Goal: Information Seeking & Learning: Check status

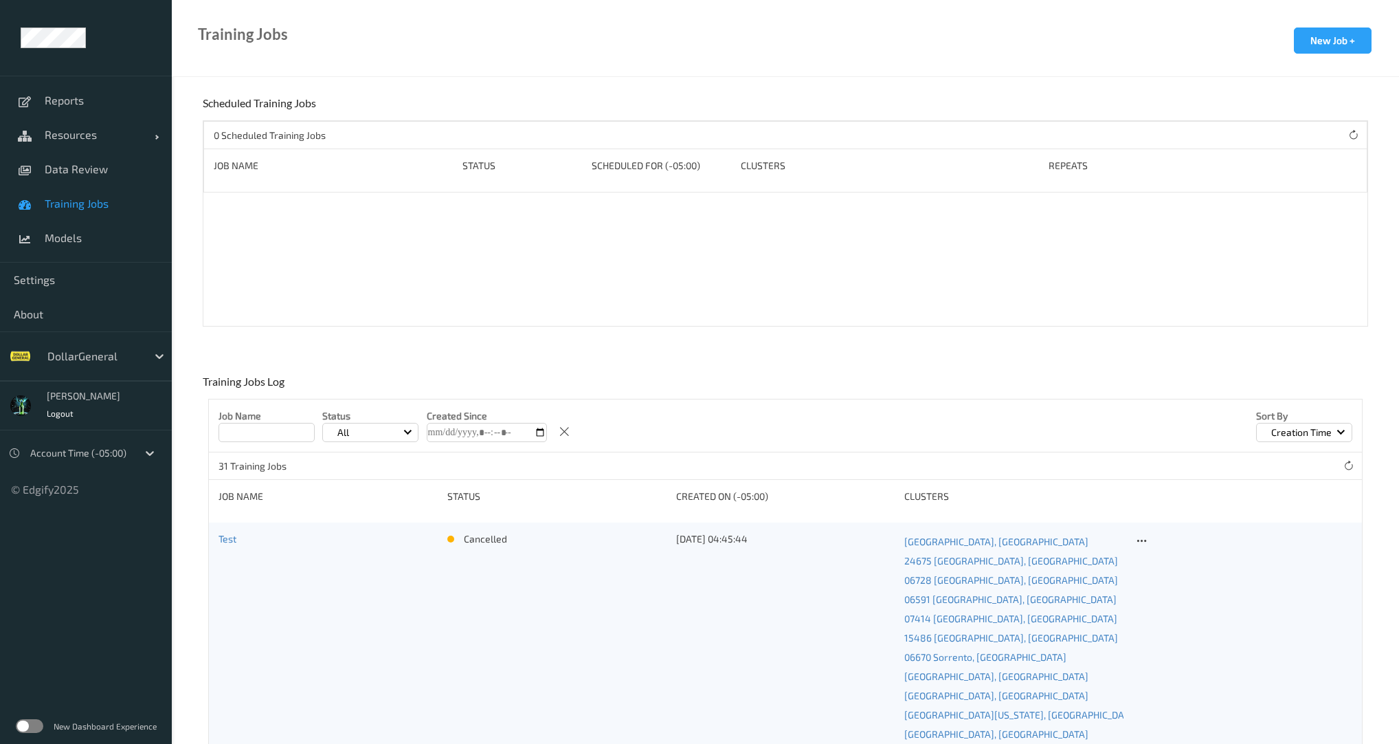
click at [85, 371] on div "DollarGeneral" at bounding box center [86, 355] width 172 height 49
click at [87, 366] on div "DollarGeneral" at bounding box center [94, 356] width 107 height 22
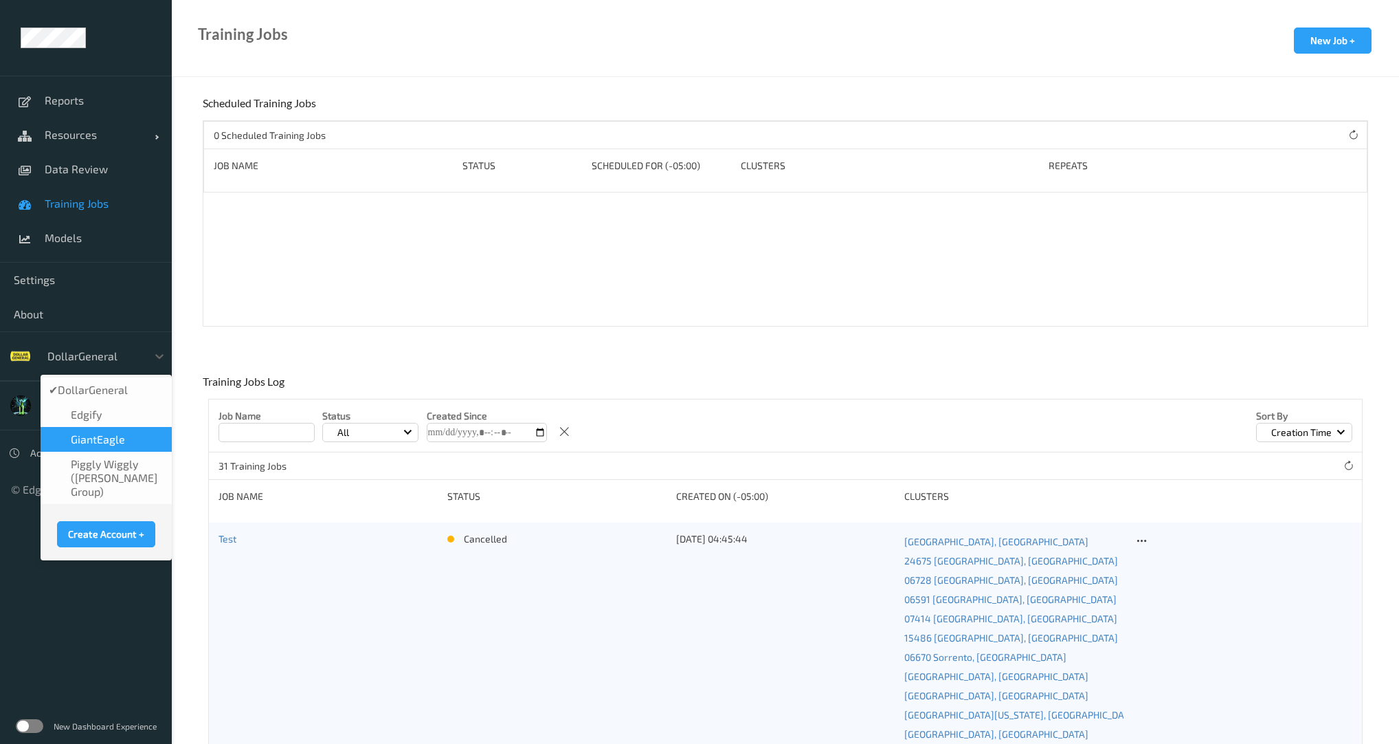
click at [98, 437] on span "GiantEagle" at bounding box center [98, 439] width 54 height 14
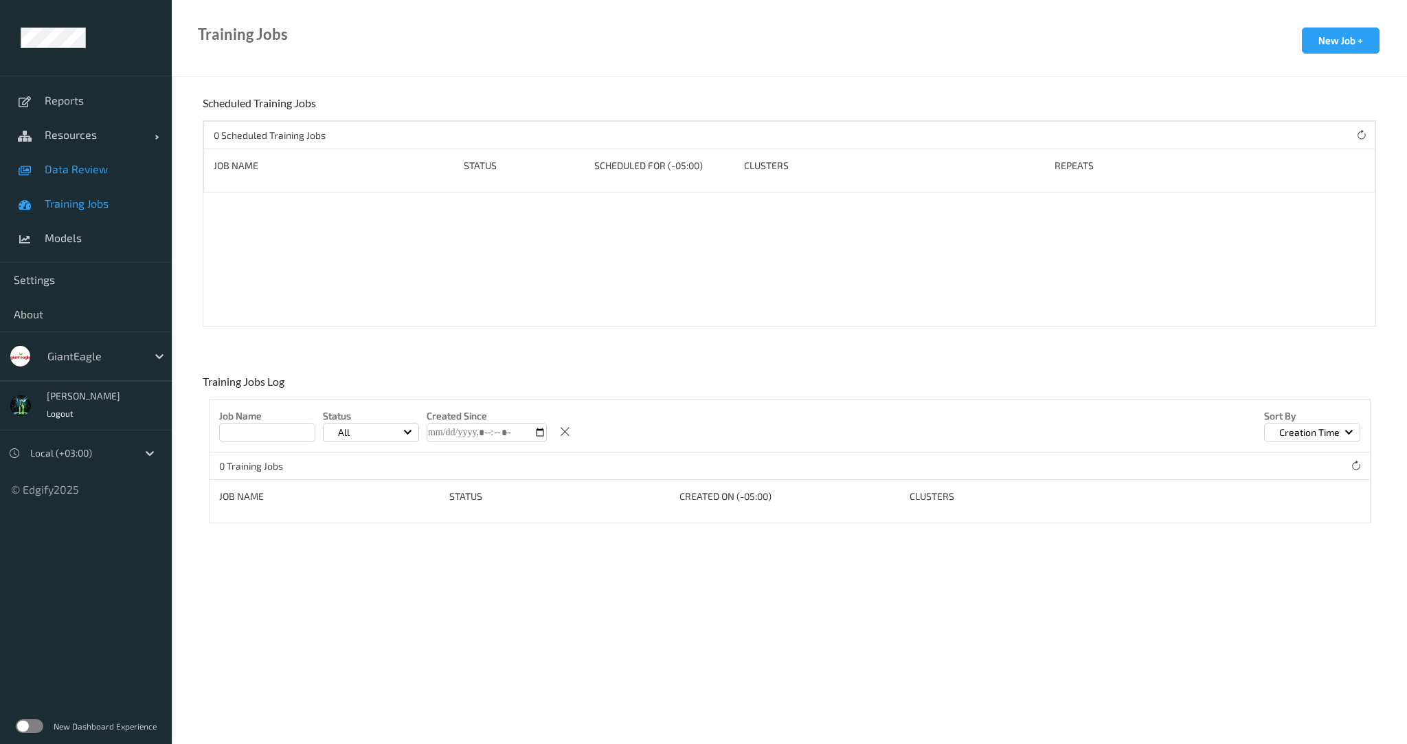
click at [85, 162] on span "Data Review" at bounding box center [101, 169] width 113 height 14
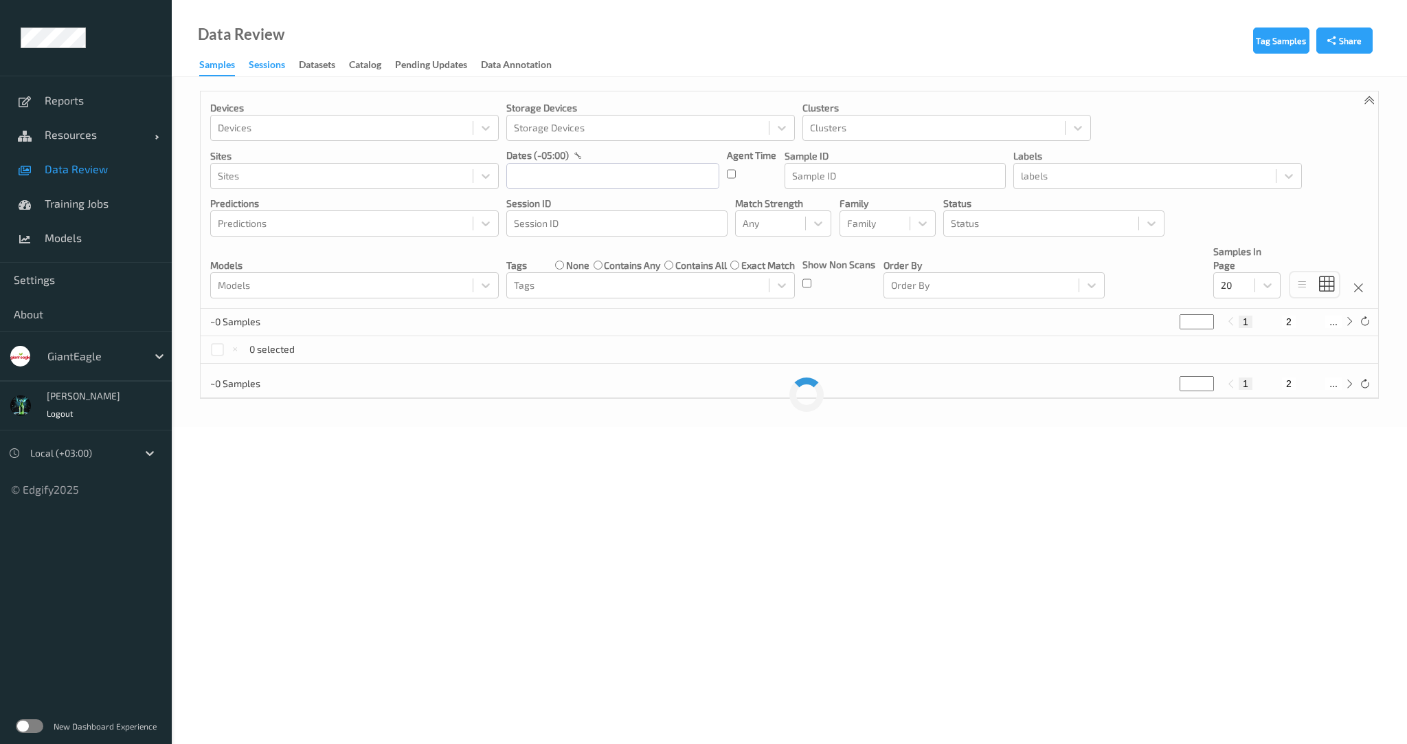
click at [267, 67] on div "Sessions" at bounding box center [267, 66] width 36 height 17
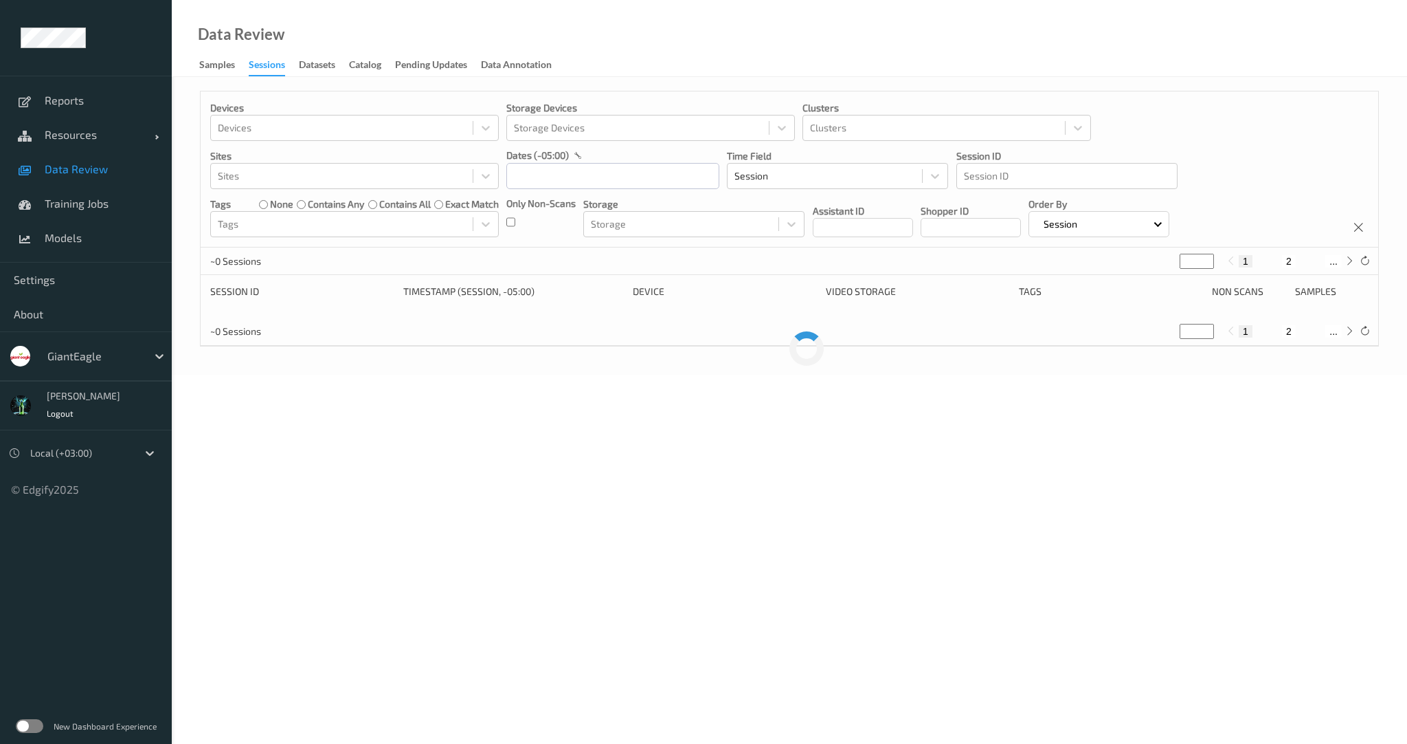
click at [515, 225] on div "Only Non-Scans" at bounding box center [540, 217] width 69 height 41
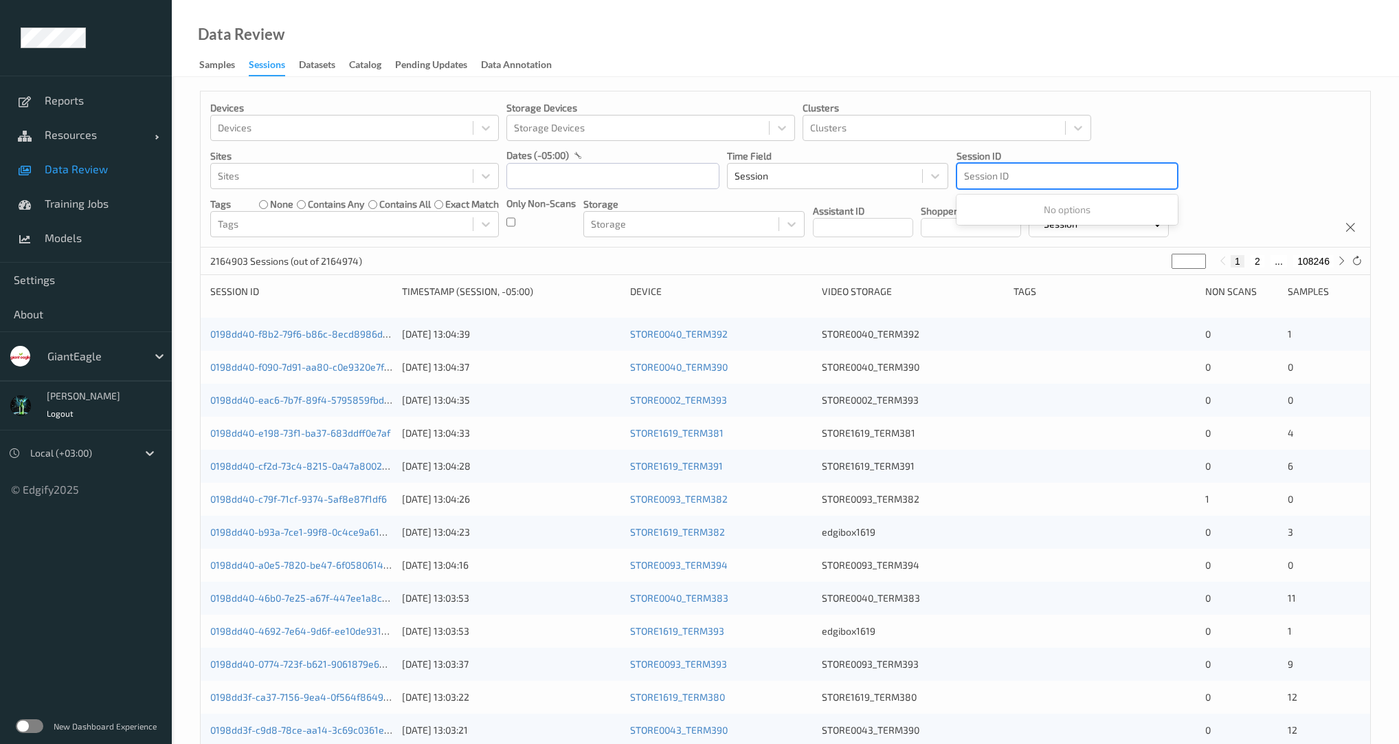
click at [980, 175] on div at bounding box center [1067, 176] width 206 height 16
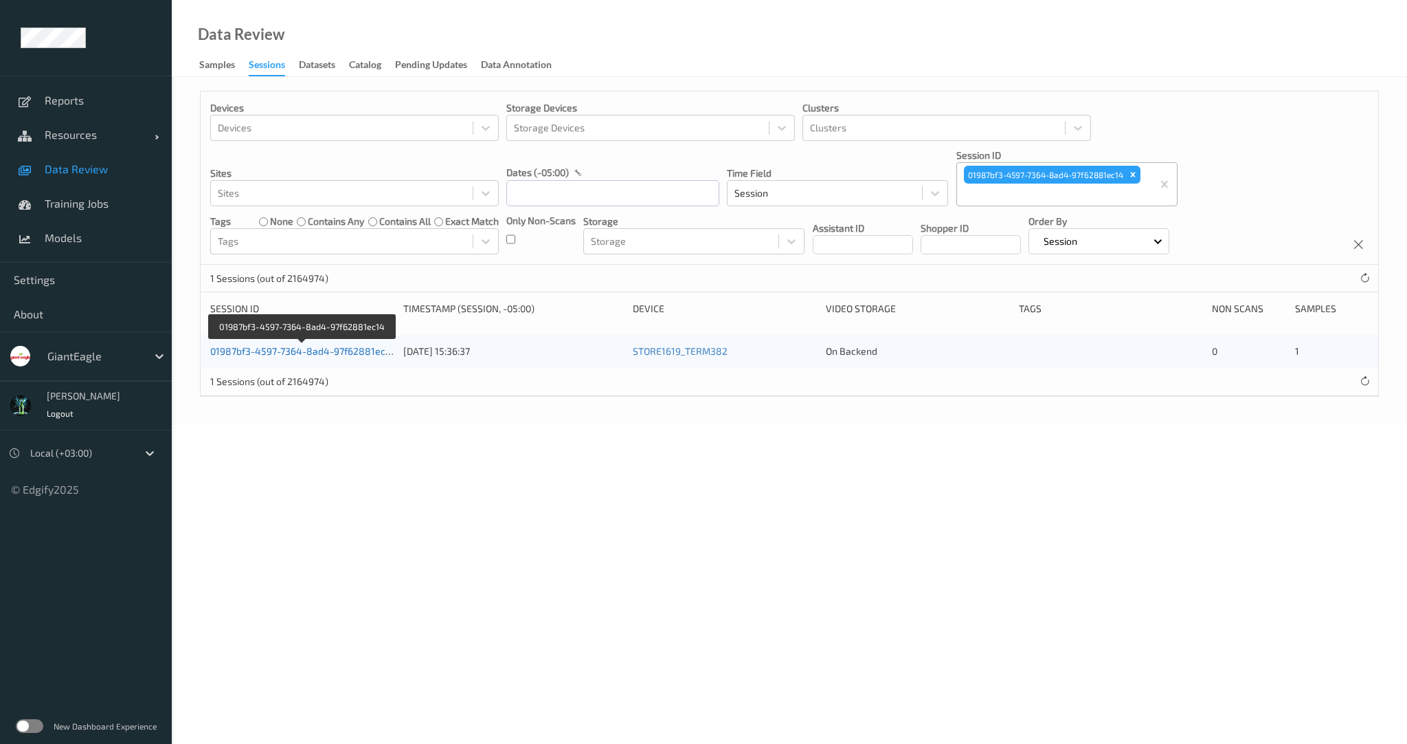
click at [372, 345] on link "01987bf3-4597-7364-8ad4-97f62881ec14" at bounding box center [303, 351] width 186 height 12
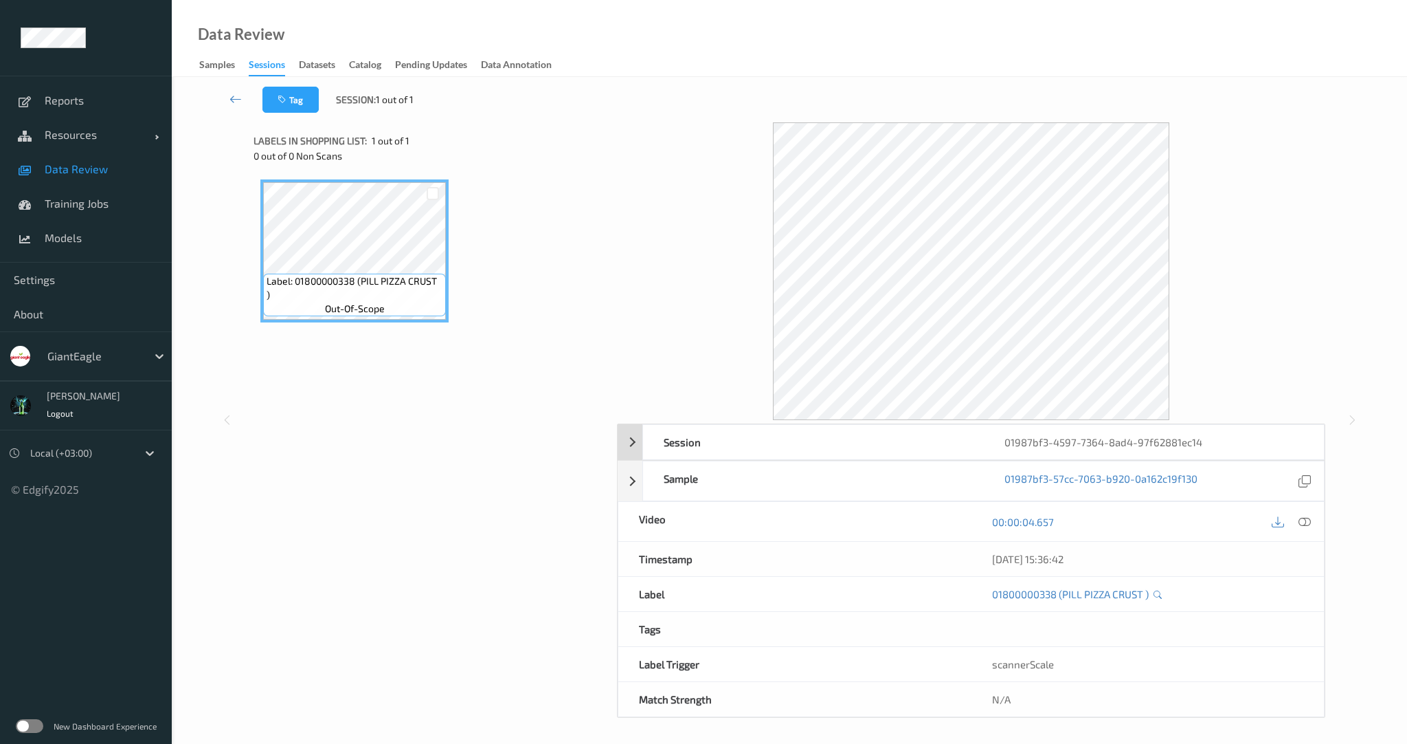
click at [638, 436] on div "Session 01987bf3-4597-7364-8ad4-97f62881ec14" at bounding box center [971, 442] width 707 height 36
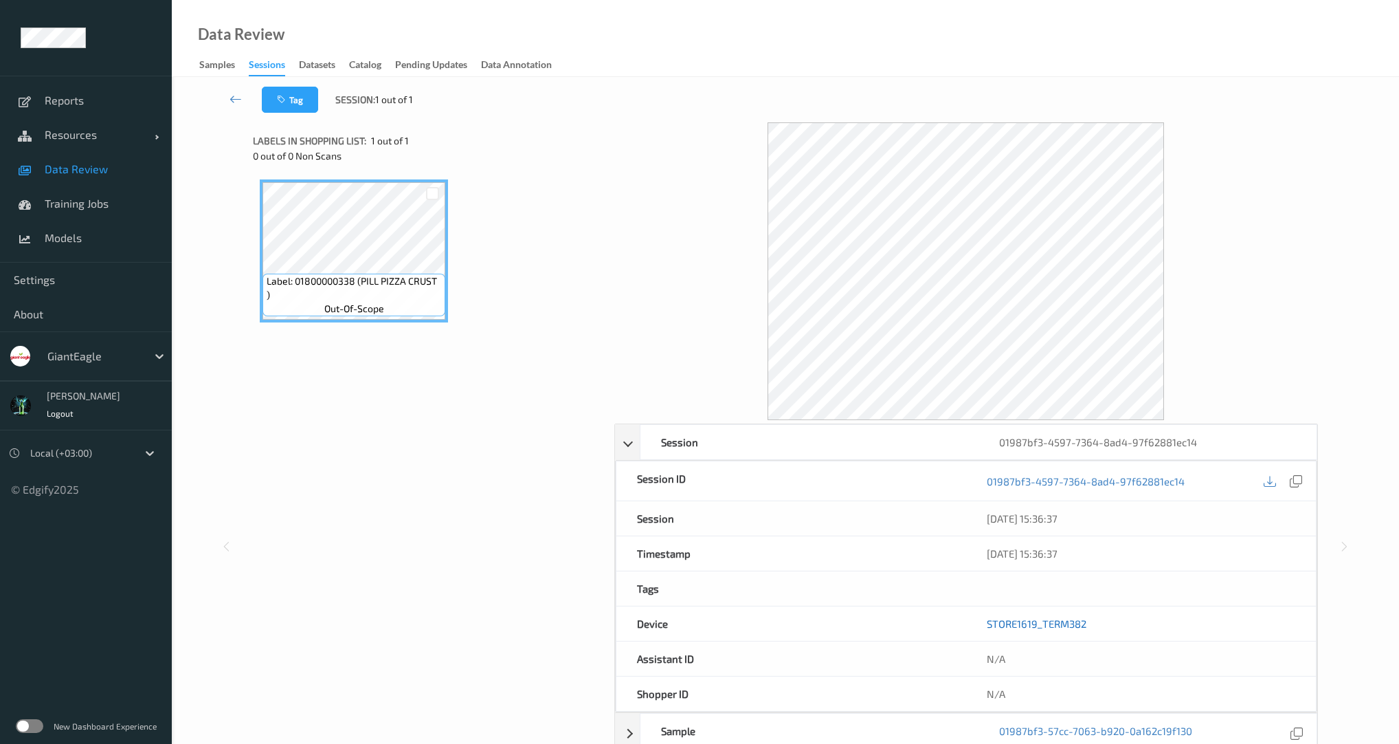
click at [1045, 619] on link "STORE1619_TERM382" at bounding box center [1037, 623] width 100 height 12
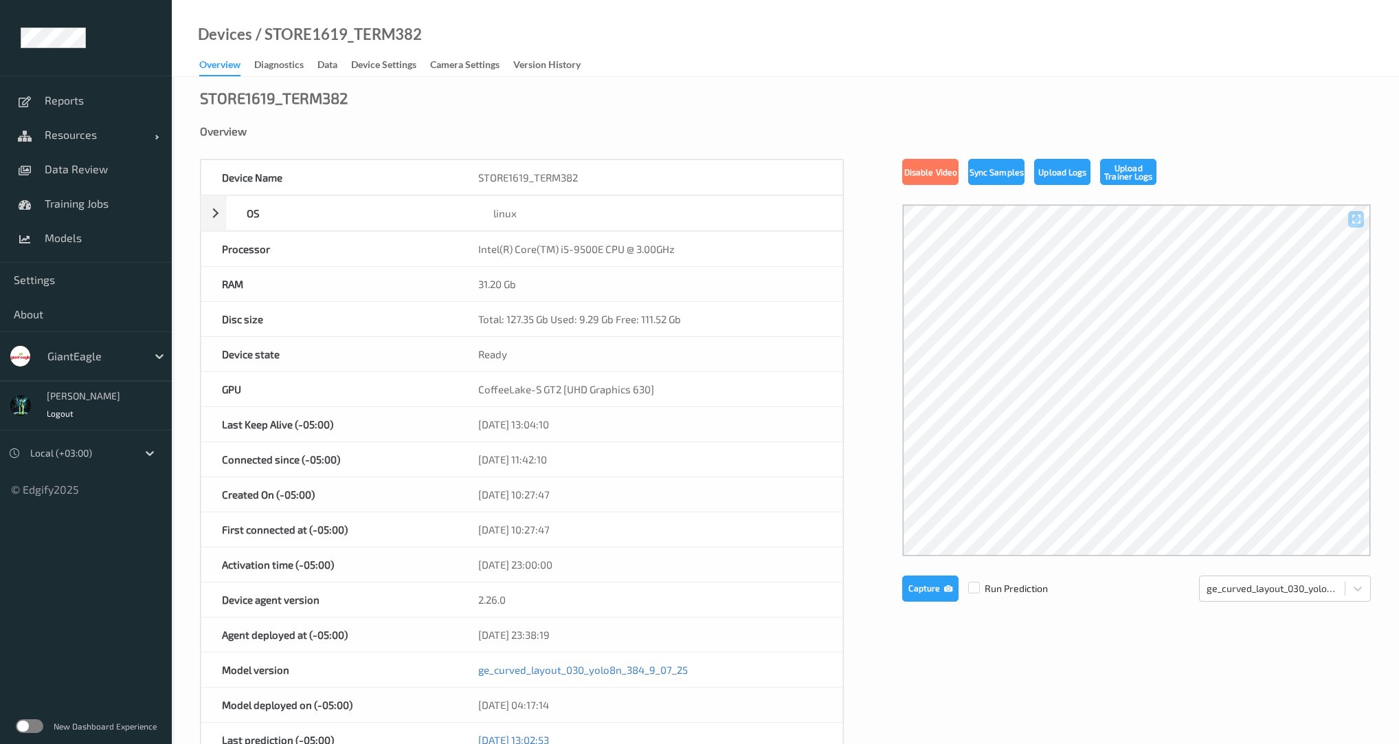
click at [30, 726] on label at bounding box center [29, 726] width 27 height 14
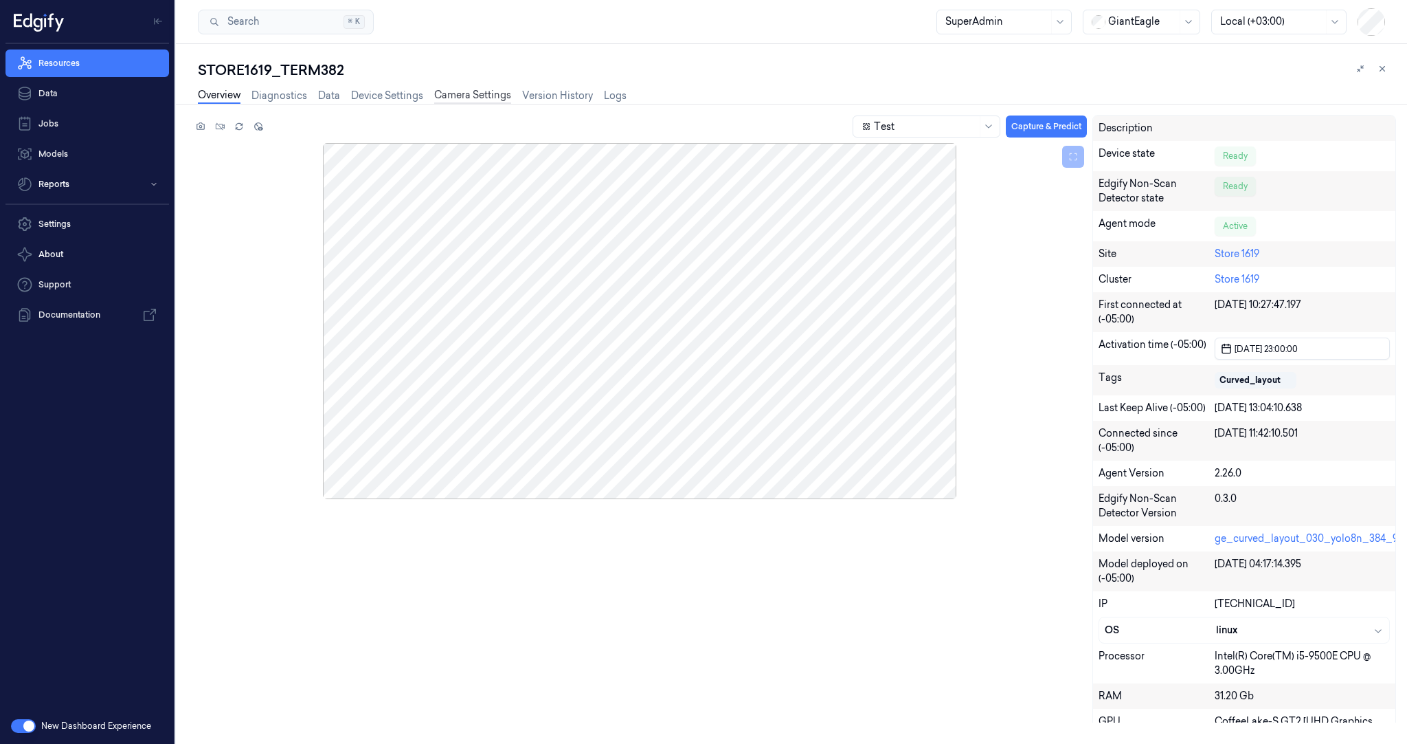
click at [464, 96] on link "Camera Settings" at bounding box center [472, 96] width 77 height 16
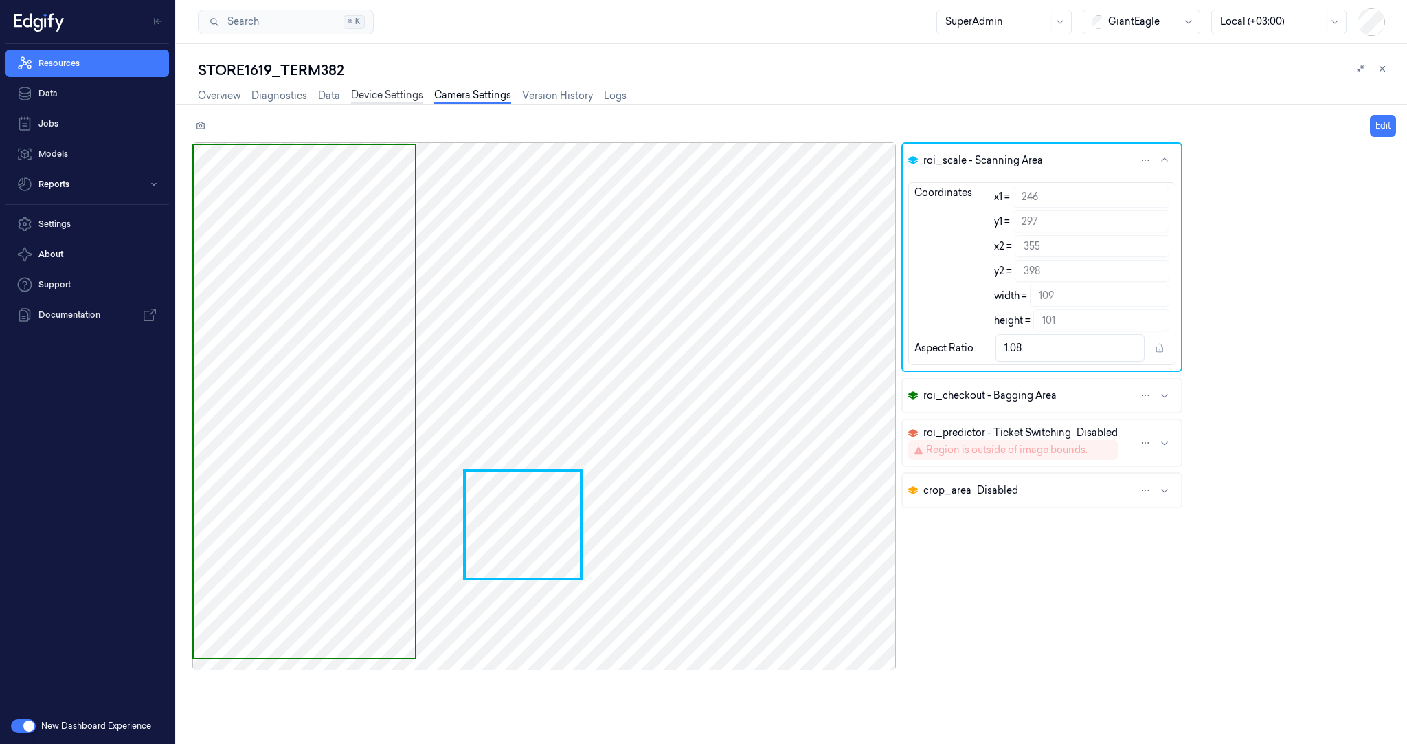
click at [377, 102] on link "Device Settings" at bounding box center [387, 96] width 72 height 16
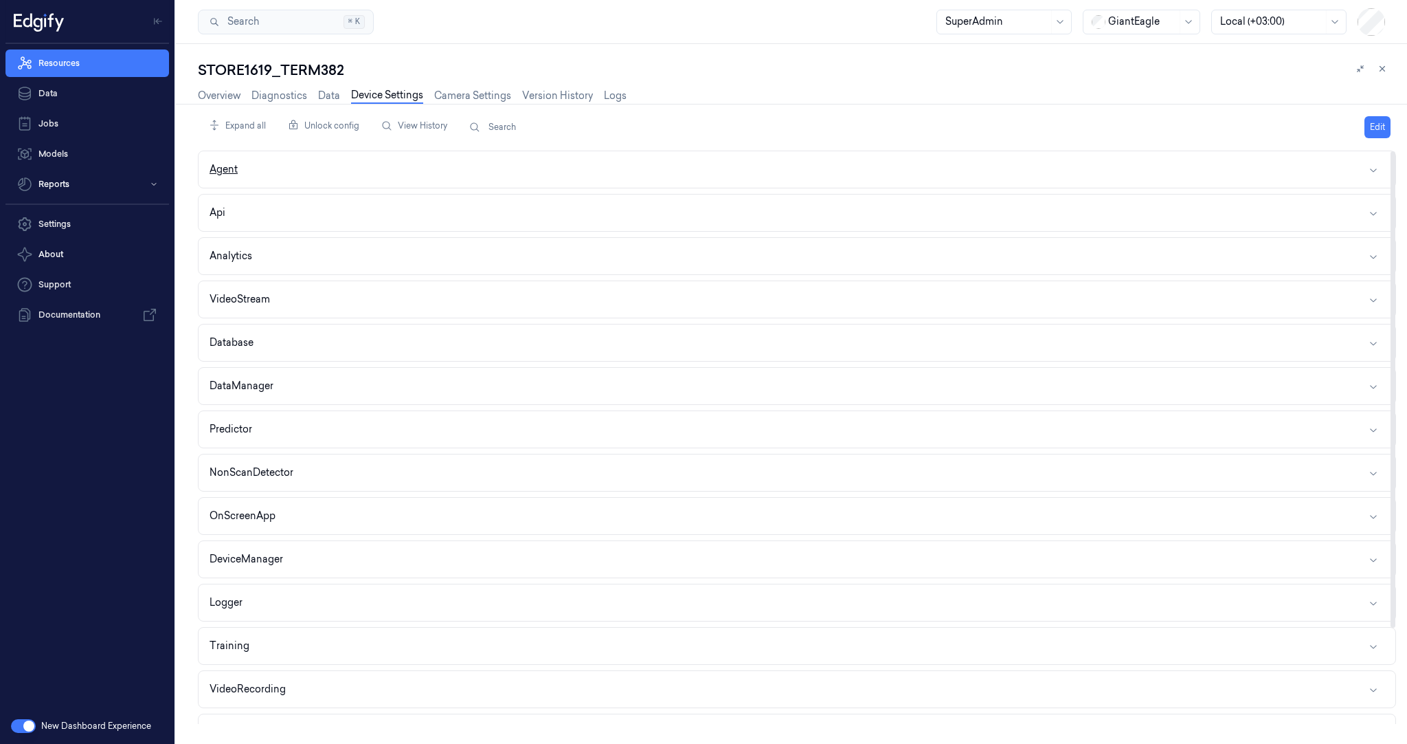
click at [216, 165] on div "Agent" at bounding box center [224, 169] width 28 height 14
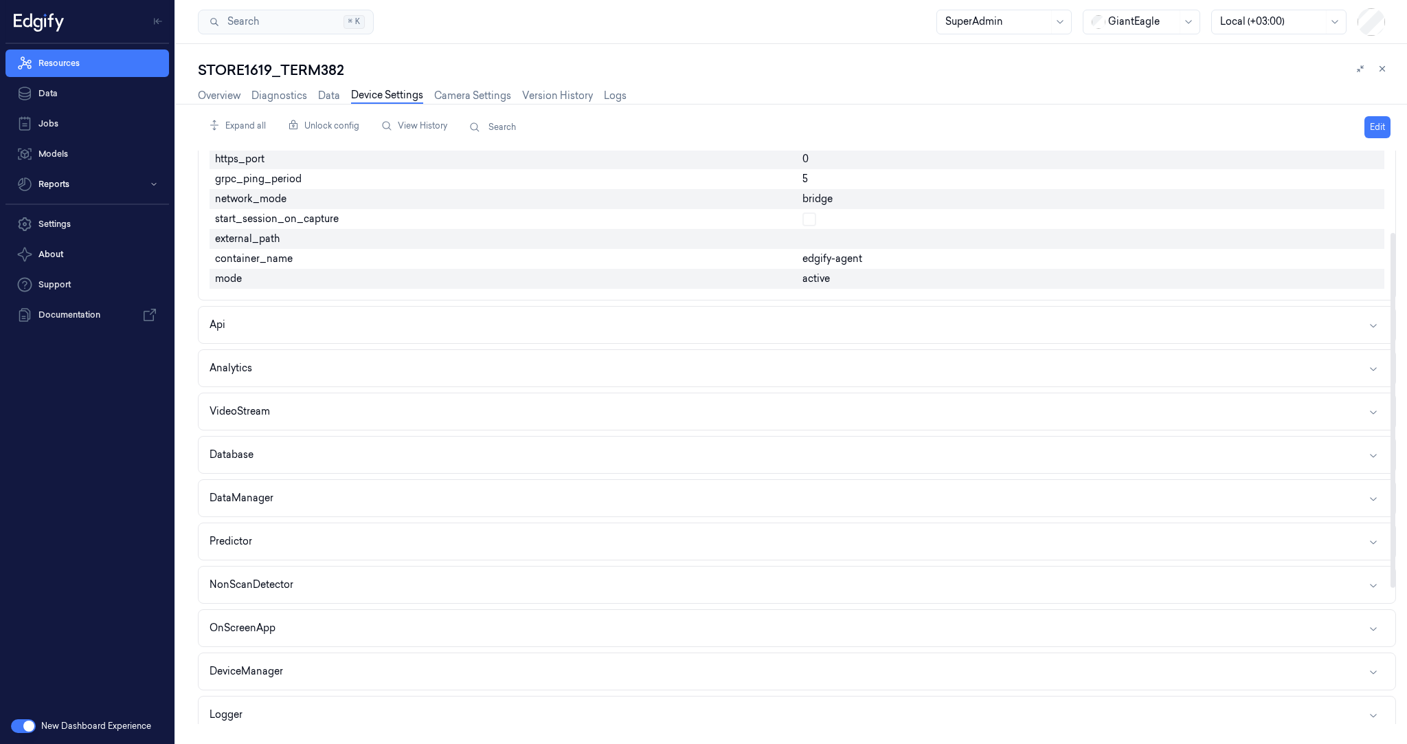
scroll to position [132, 0]
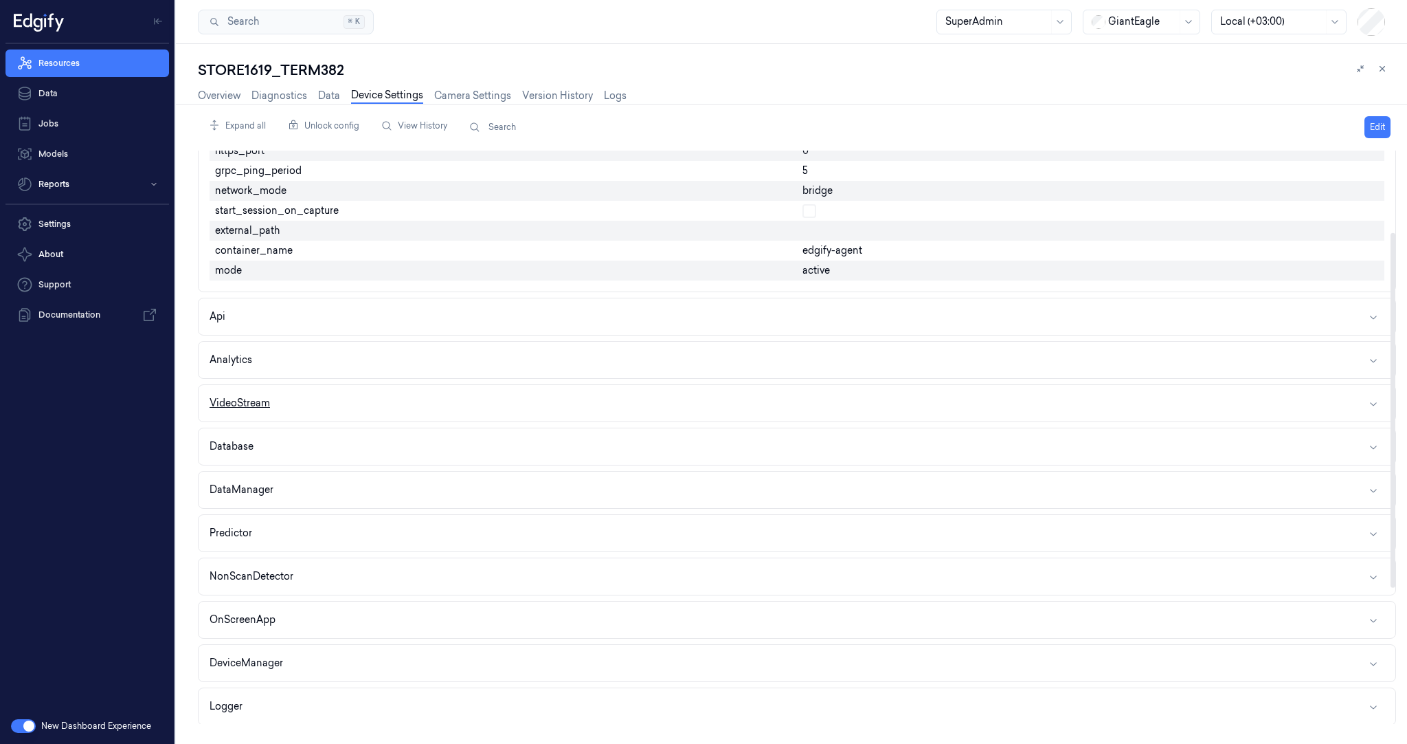
click at [241, 405] on div "VideoStream" at bounding box center [240, 403] width 60 height 14
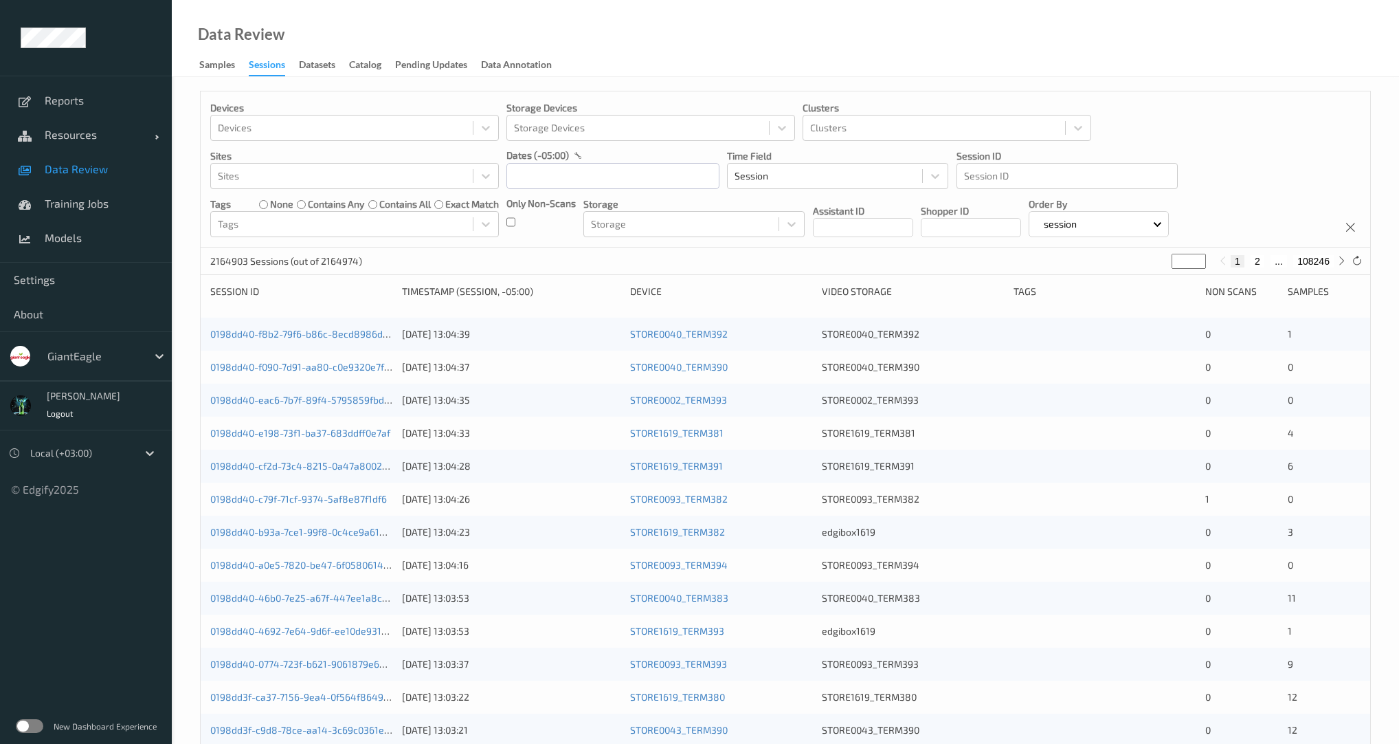
scroll to position [66, 0]
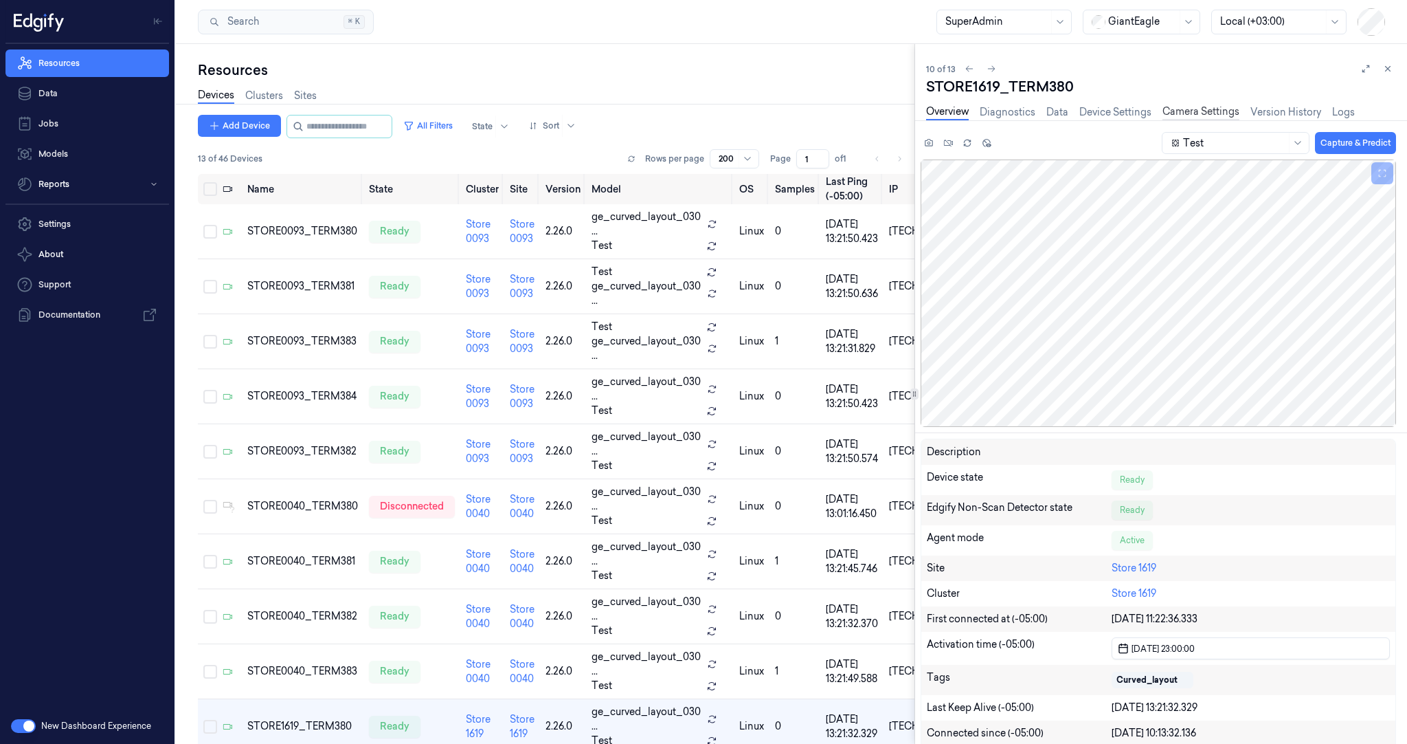
click at [1203, 111] on link "Camera Settings" at bounding box center [1201, 112] width 77 height 16
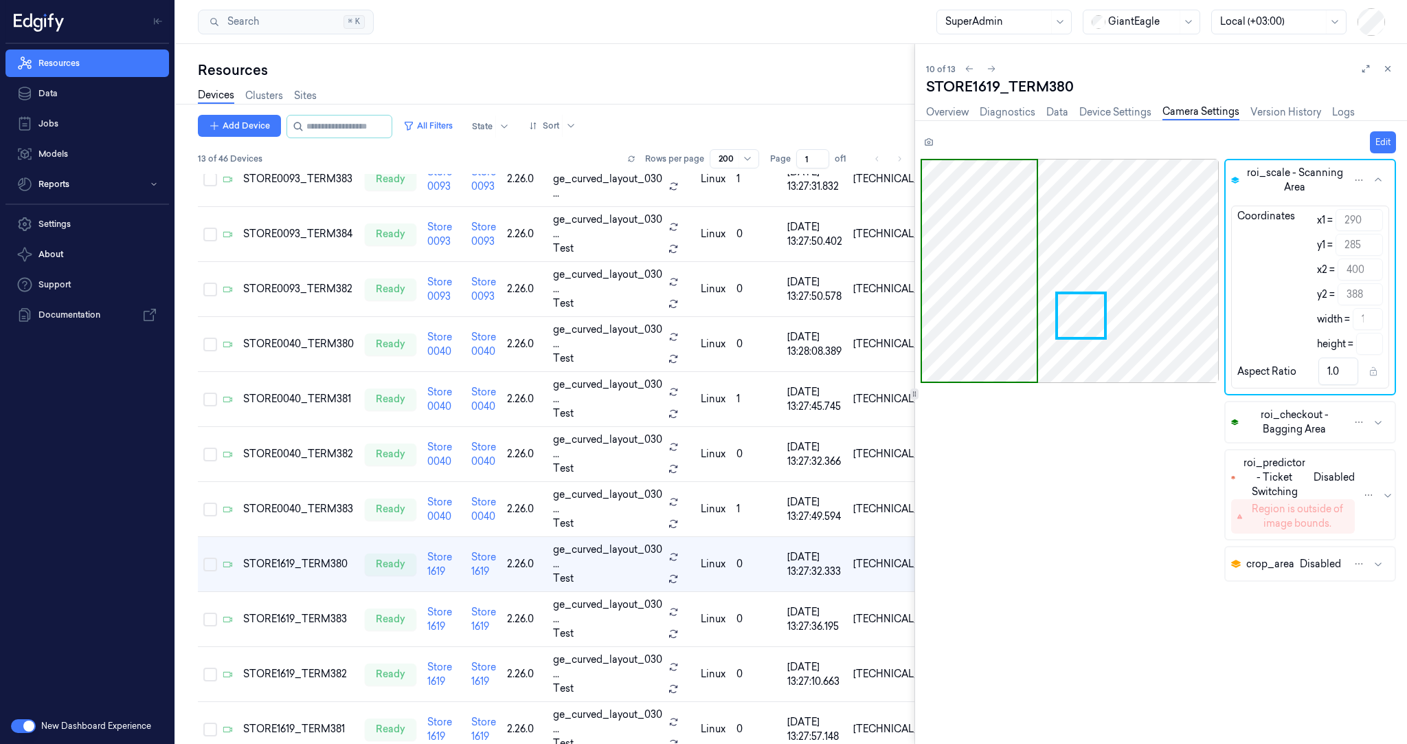
scroll to position [183, 0]
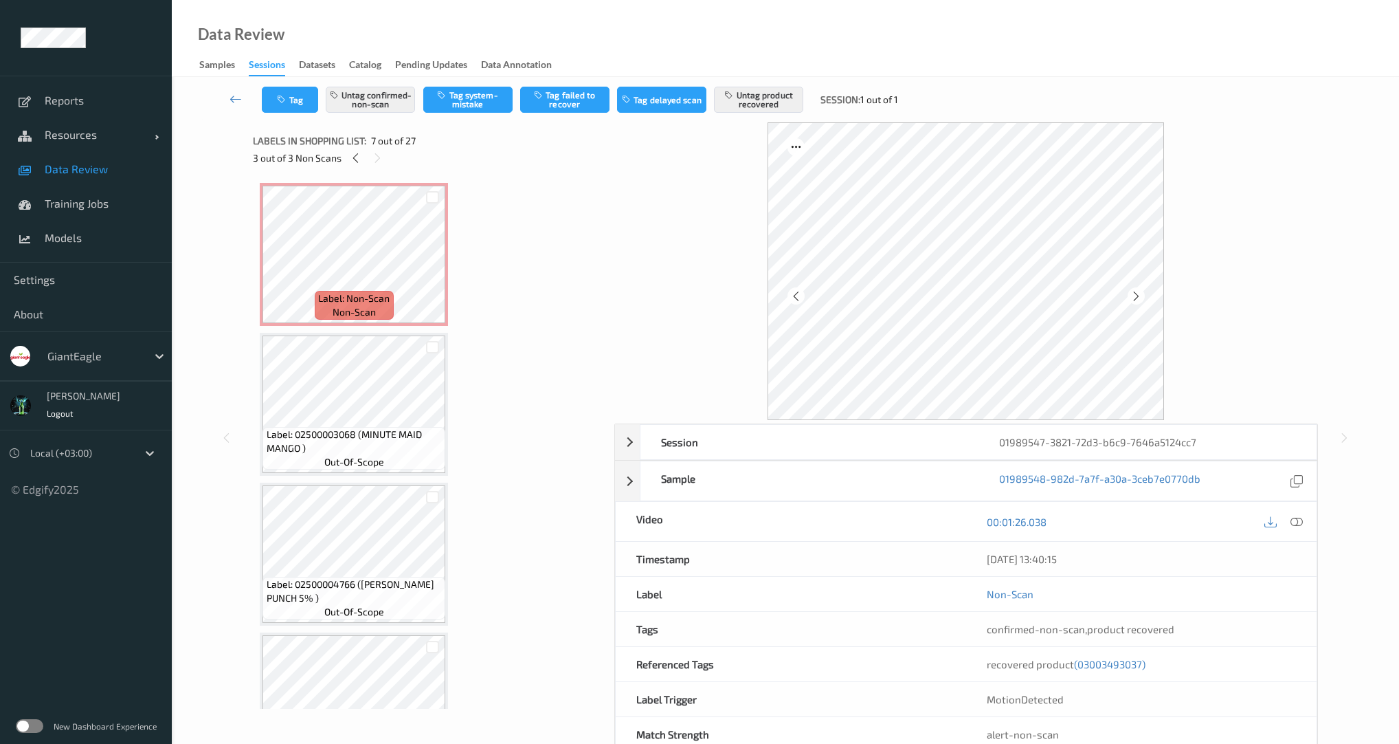
click at [640, 445] on div "Session" at bounding box center [809, 442] width 338 height 34
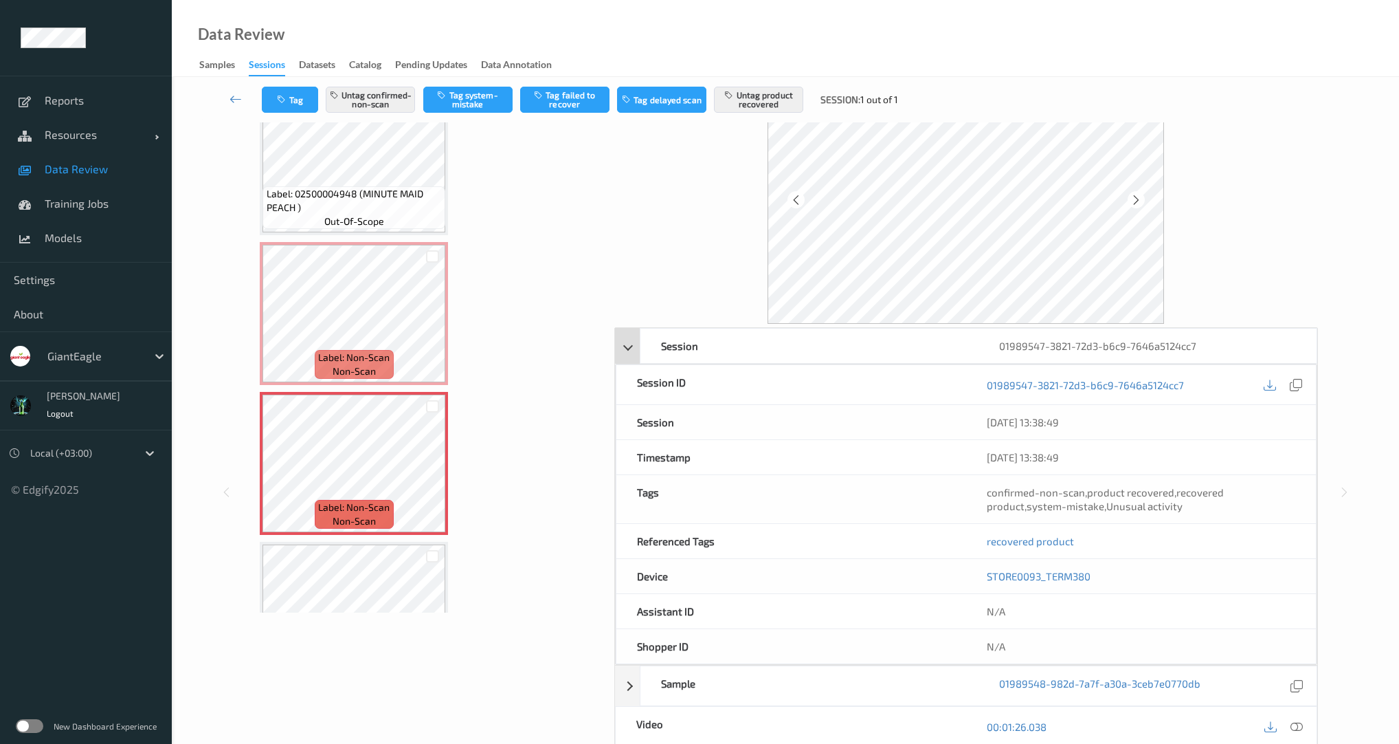
scroll to position [198, 0]
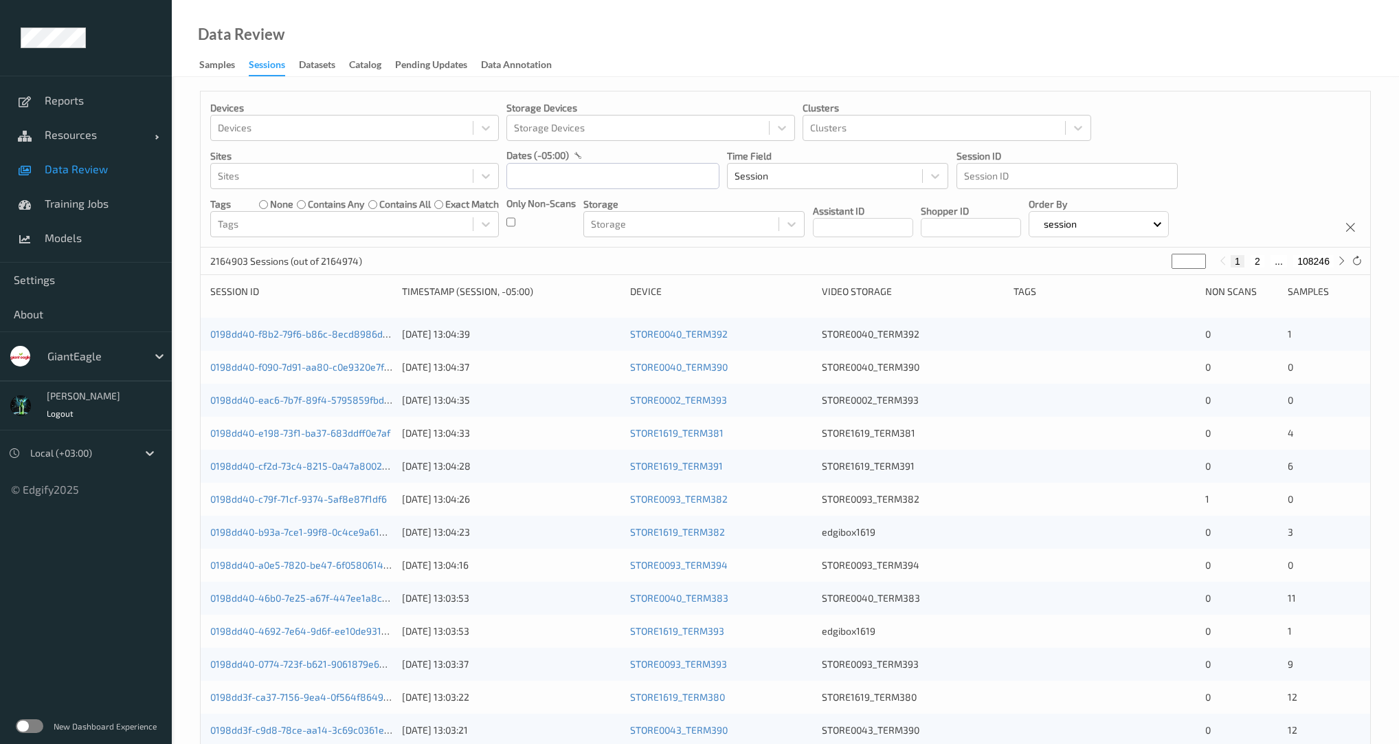
scroll to position [66, 0]
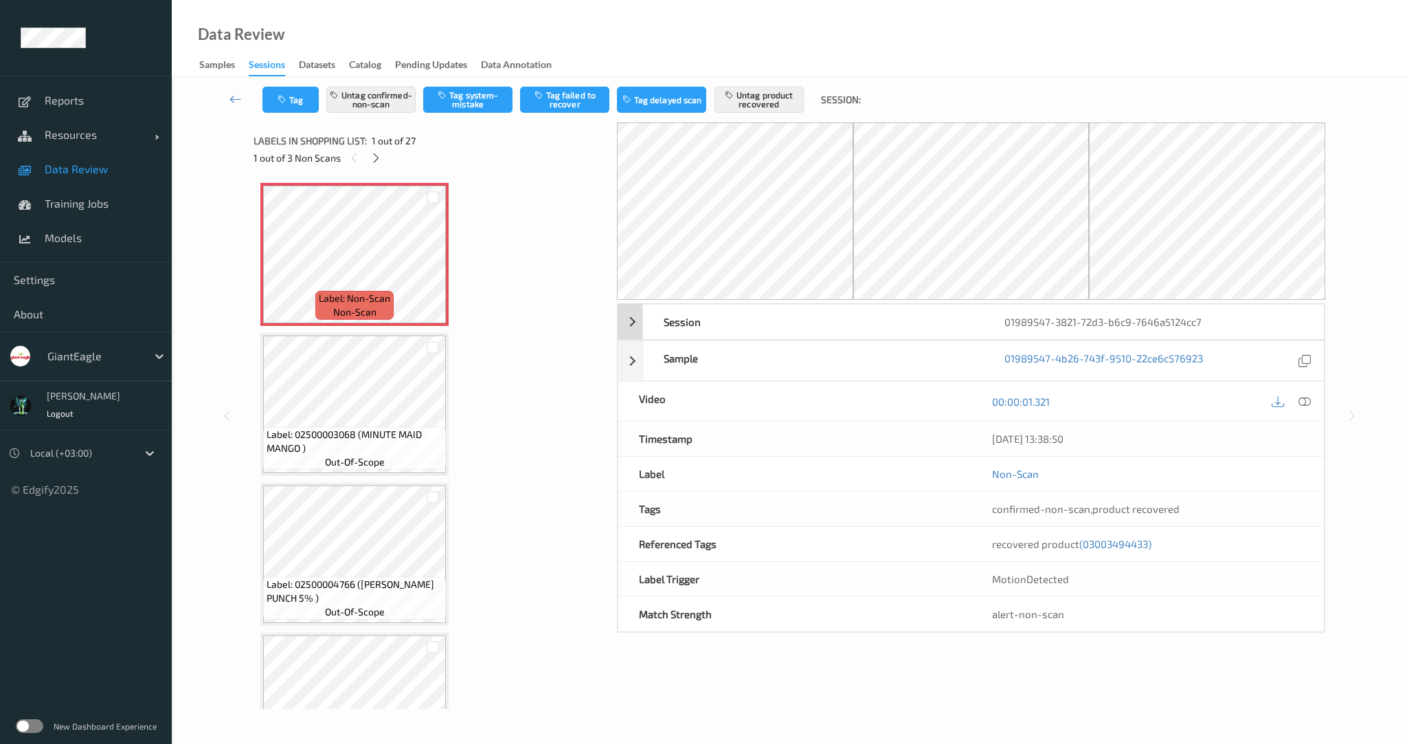
click at [624, 323] on div "Session 01989547-3821-72d3-b6c9-7646a5124cc7" at bounding box center [971, 322] width 707 height 36
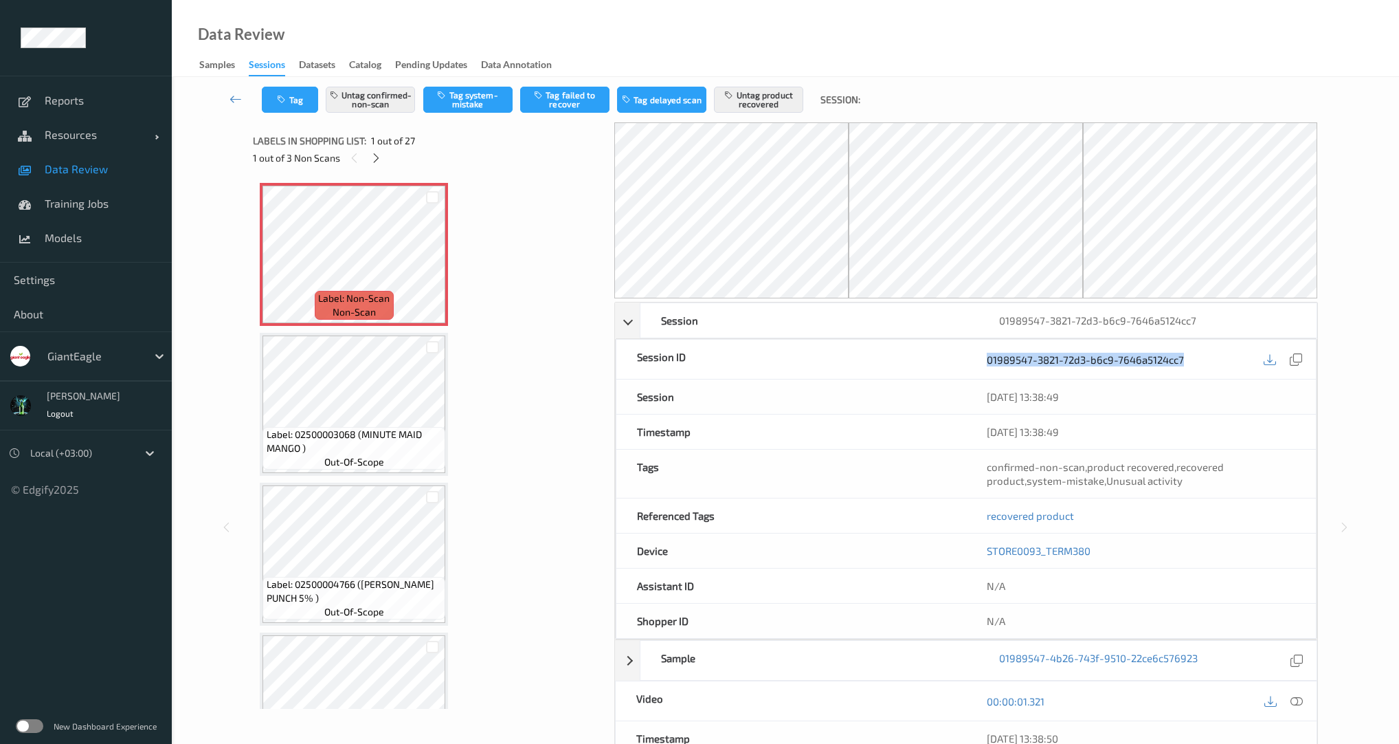
drag, startPoint x: 1193, startPoint y: 363, endPoint x: 979, endPoint y: 360, distance: 213.7
click at [979, 360] on div "01989547-3821-72d3-b6c9-7646a5124cc7" at bounding box center [1141, 358] width 350 height 39
copy link "01989547-3821-72d3-b6c9-7646a5124cc7"
